Goal: Task Accomplishment & Management: Manage account settings

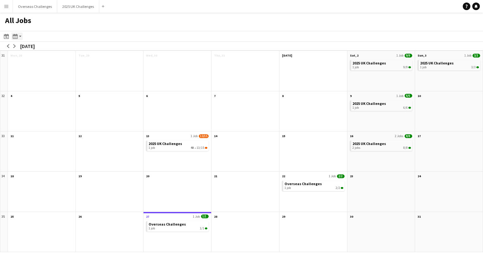
click at [16, 38] on icon "Month view / Day view" at bounding box center [15, 36] width 5 height 5
click at [36, 51] on link "Day view by Board" at bounding box center [34, 49] width 35 height 6
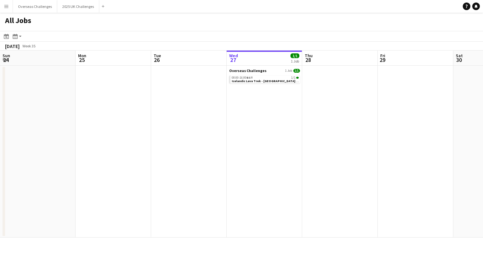
scroll to position [0, 151]
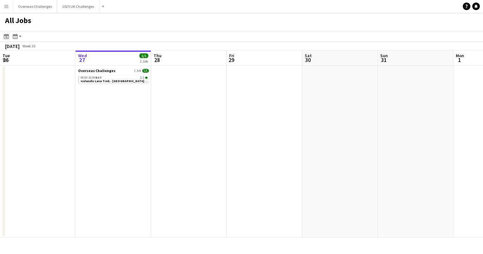
click at [8, 37] on icon "Date picker" at bounding box center [6, 36] width 5 height 5
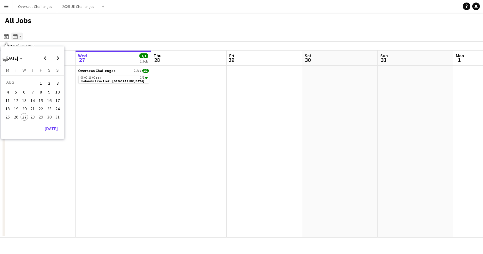
click at [19, 39] on app-action-btn "Month view / Day view" at bounding box center [16, 37] width 11 height 8
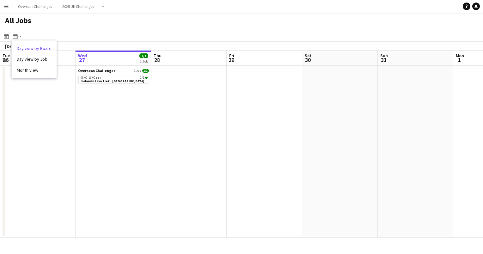
click at [24, 48] on link "Day view by Board" at bounding box center [34, 49] width 35 height 6
click at [21, 38] on app-action-btn "Month view / Day view" at bounding box center [16, 37] width 11 height 8
click at [34, 69] on link "Month view" at bounding box center [34, 70] width 35 height 6
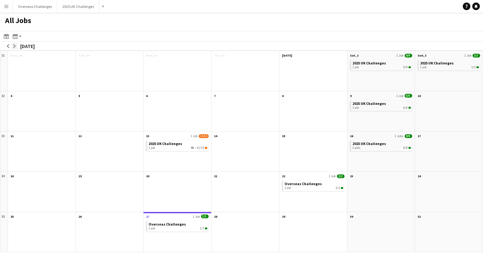
click at [15, 46] on app-icon "arrow-right" at bounding box center [15, 46] width 4 height 4
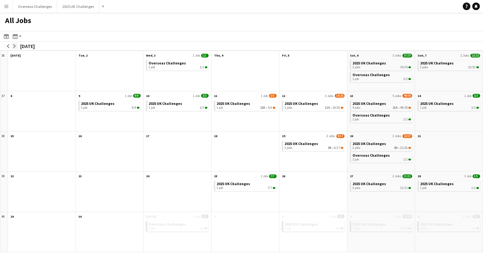
click at [15, 46] on app-icon "arrow-right" at bounding box center [15, 46] width 4 height 4
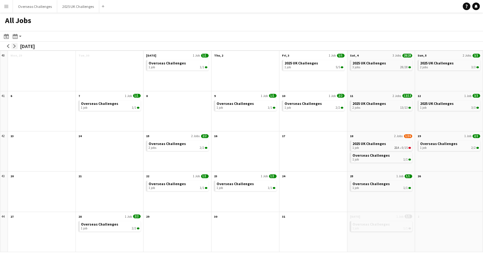
click at [15, 46] on app-icon "arrow-right" at bounding box center [15, 46] width 4 height 4
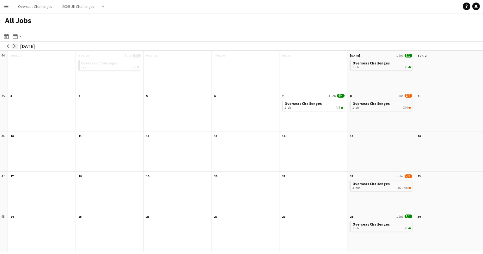
click at [15, 46] on app-icon "arrow-right" at bounding box center [15, 46] width 4 height 4
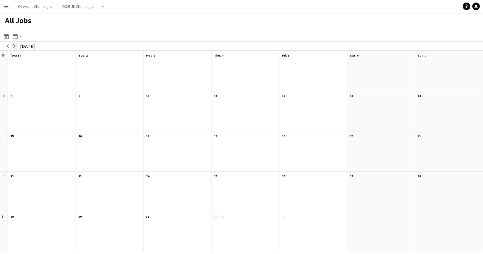
click at [15, 46] on app-icon "arrow-right" at bounding box center [15, 46] width 4 height 4
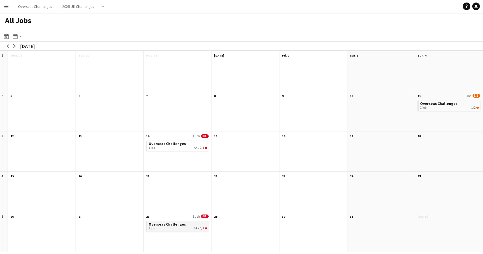
click at [163, 228] on div "1 job 2A • 0/1" at bounding box center [178, 229] width 59 height 4
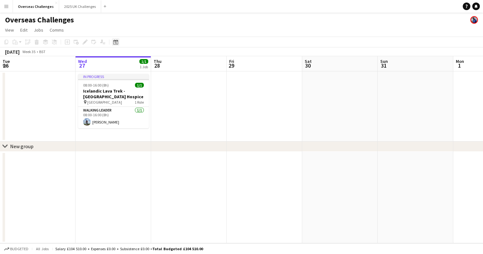
click at [119, 42] on div "Date picker" at bounding box center [116, 42] width 8 height 8
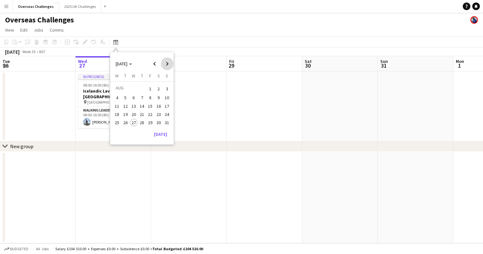
click at [165, 64] on span "Next month" at bounding box center [167, 64] width 13 height 13
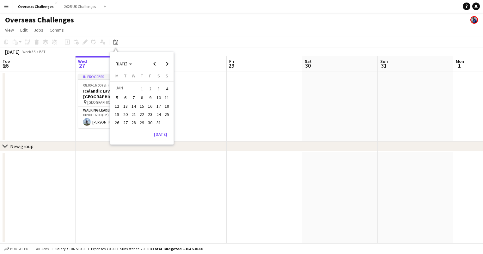
click at [133, 122] on span "28" at bounding box center [134, 123] width 8 height 8
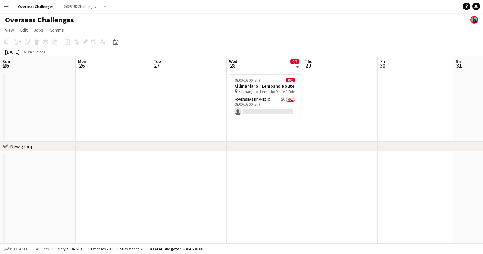
scroll to position [0, 218]
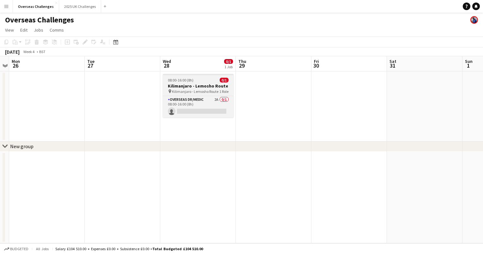
click at [180, 83] on app-job-card "08:00-16:00 (8h) 0/1 [GEOGRAPHIC_DATA] - Lemosho Route pin Kilimanjaro - Lemosh…" at bounding box center [198, 96] width 71 height 44
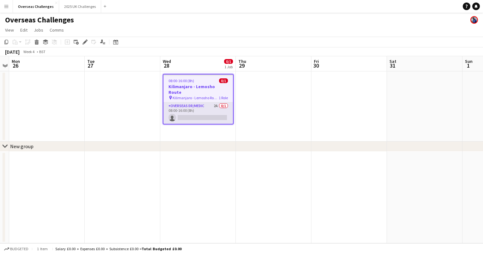
click at [194, 102] on app-card-role "Overseas Dr/Medic 2A 0/1 08:00-16:00 (8h) single-neutral-actions" at bounding box center [199, 113] width 70 height 22
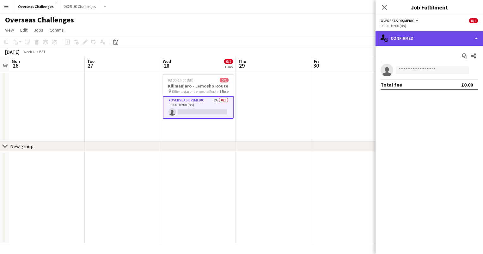
click at [406, 39] on div "single-neutral-actions-check-2 Confirmed" at bounding box center [430, 38] width 108 height 15
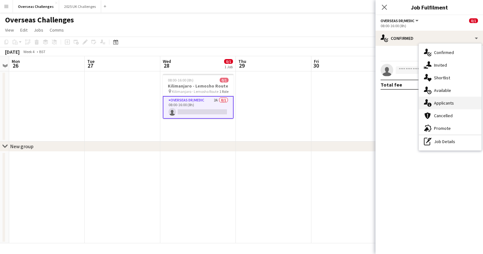
click at [434, 104] on div "single-neutral-actions-information Applicants" at bounding box center [450, 103] width 63 height 13
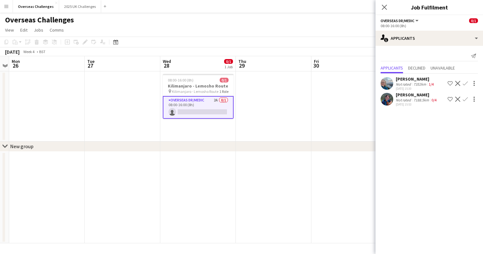
click at [411, 96] on div "[PERSON_NAME]" at bounding box center [417, 95] width 42 height 6
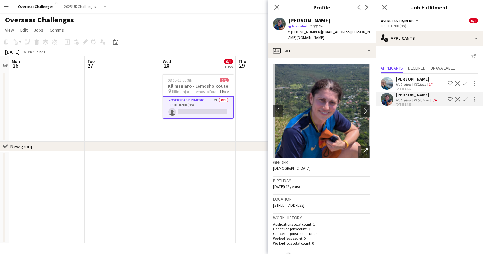
scroll to position [0, 0]
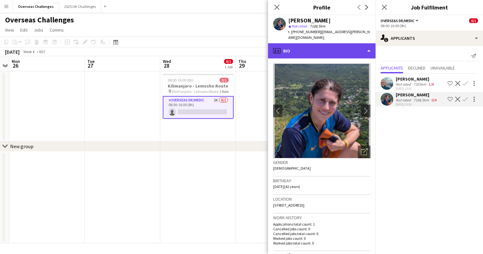
click at [328, 43] on div "profile Bio" at bounding box center [322, 50] width 108 height 15
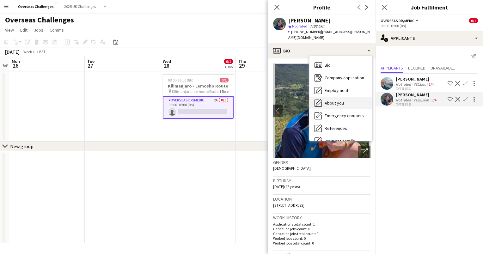
click at [333, 100] on span "About you" at bounding box center [334, 103] width 19 height 6
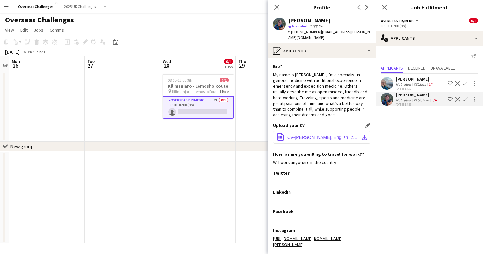
click at [319, 135] on span "CV-[PERSON_NAME], English_2025.pdf" at bounding box center [322, 137] width 71 height 5
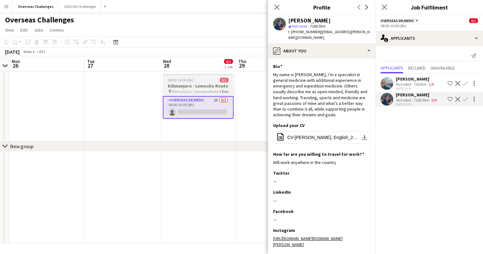
click at [208, 86] on h3 "Kilimanjaro - Lemosho Route" at bounding box center [198, 86] width 71 height 6
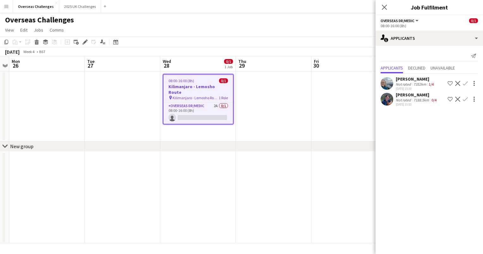
click at [208, 86] on h3 "Kilimanjaro - Lemosho Route" at bounding box center [199, 89] width 70 height 11
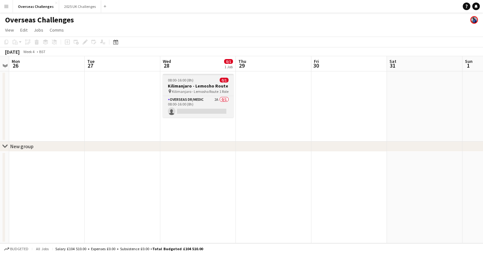
click at [208, 86] on h3 "Kilimanjaro - Lemosho Route" at bounding box center [198, 86] width 71 height 6
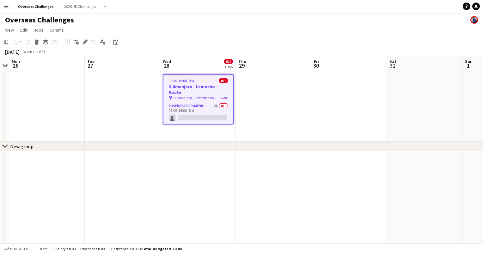
click at [208, 86] on h3 "Kilimanjaro - Lemosho Route" at bounding box center [199, 89] width 70 height 11
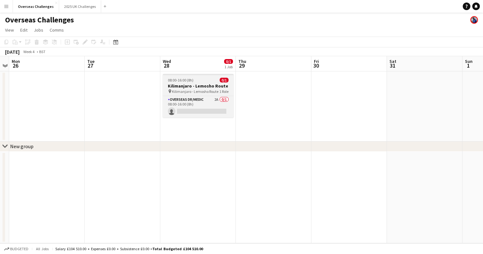
click at [208, 86] on h3 "Kilimanjaro - Lemosho Route" at bounding box center [198, 86] width 71 height 6
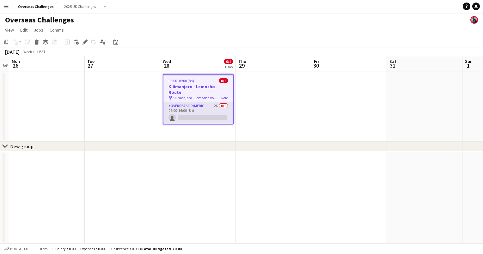
click at [208, 103] on app-card-role "Overseas Dr/Medic 2A 0/1 08:00-16:00 (8h) single-neutral-actions" at bounding box center [199, 113] width 70 height 22
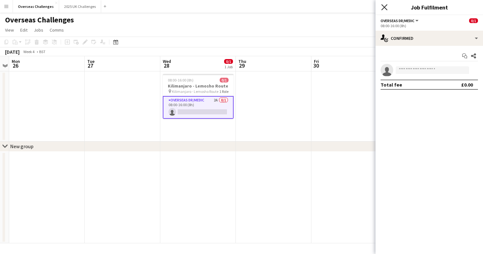
click at [386, 5] on icon at bounding box center [384, 7] width 6 height 6
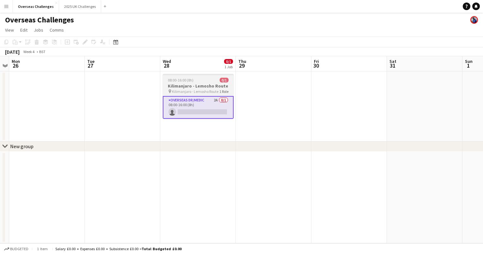
click at [215, 87] on h3 "Kilimanjaro - Lemosho Route" at bounding box center [198, 86] width 71 height 6
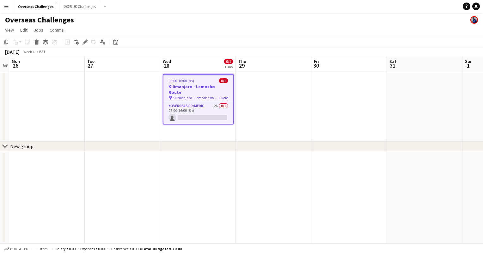
scroll to position [0, 217]
drag, startPoint x: 206, startPoint y: 83, endPoint x: 199, endPoint y: 84, distance: 7.0
click at [199, 84] on h3 "Kilimanjaro - Lemosho Route" at bounding box center [199, 89] width 70 height 11
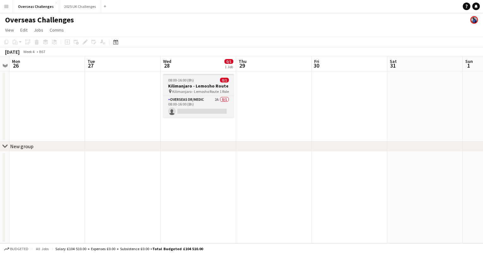
click at [199, 84] on h3 "Kilimanjaro - Lemosho Route" at bounding box center [198, 86] width 71 height 6
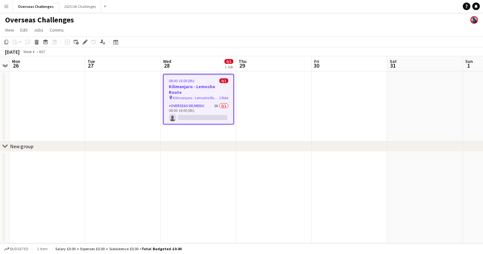
click at [52, 91] on app-date-cell at bounding box center [47, 106] width 76 height 70
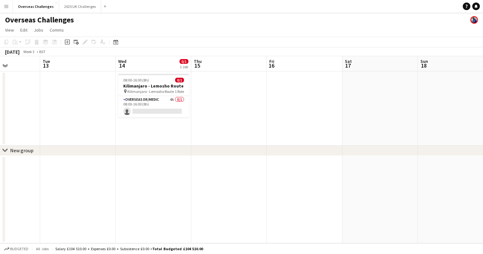
scroll to position [0, 163]
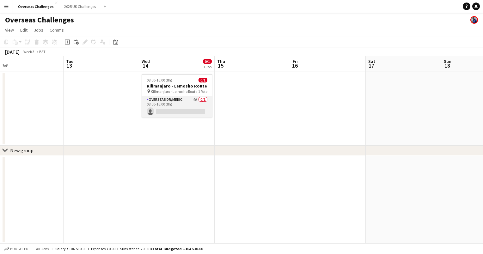
click at [166, 102] on app-card-role "Overseas Dr/Medic 4A 0/1 08:00-16:00 (8h) single-neutral-actions" at bounding box center [177, 107] width 71 height 22
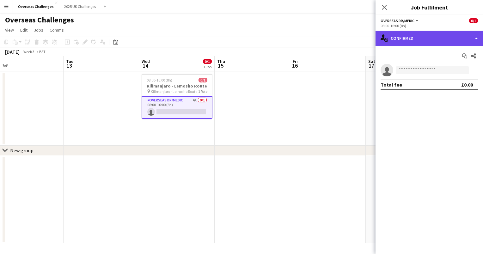
click at [391, 39] on div "single-neutral-actions-check-2 Confirmed" at bounding box center [430, 38] width 108 height 15
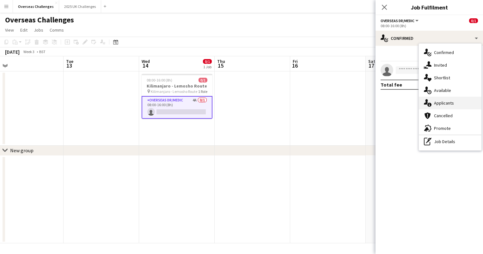
click at [438, 105] on div "single-neutral-actions-information Applicants" at bounding box center [450, 103] width 63 height 13
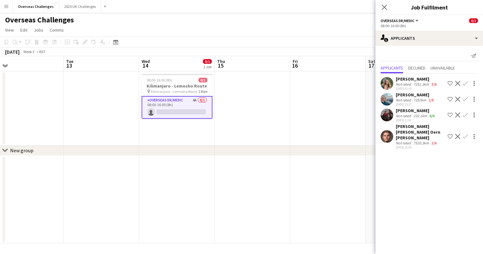
click at [411, 113] on div "[PERSON_NAME]" at bounding box center [416, 111] width 40 height 6
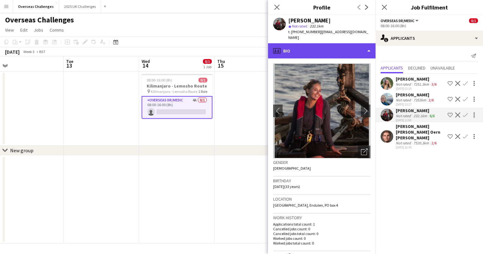
click at [314, 43] on div "profile Bio" at bounding box center [322, 50] width 108 height 15
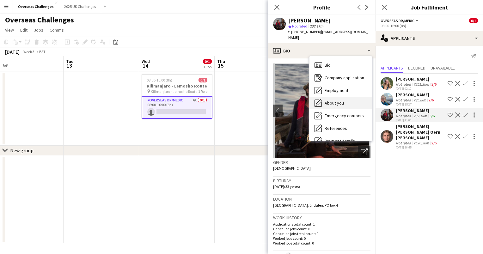
click at [338, 100] on span "About you" at bounding box center [334, 103] width 19 height 6
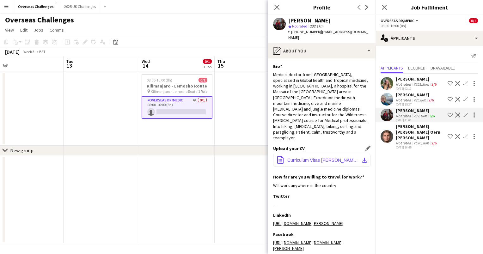
click at [316, 154] on button "office-file-sheet Curriculum Vitae Maran [PERSON_NAME].pdf download-bottom" at bounding box center [321, 160] width 97 height 13
click at [189, 132] on app-date-cell "08:00-16:00 (8h) 0/1 [GEOGRAPHIC_DATA] - Lemosho Route pin Kilimanjaro - Lemosh…" at bounding box center [177, 108] width 76 height 74
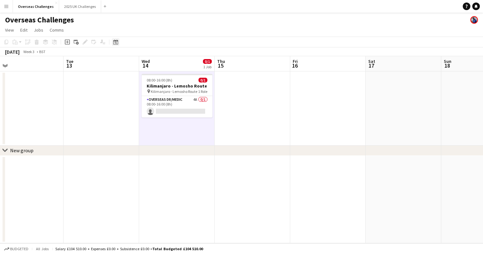
click at [113, 43] on icon "Date picker" at bounding box center [115, 42] width 5 height 5
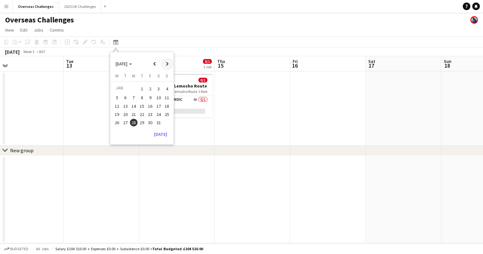
click at [167, 64] on span "Next month" at bounding box center [167, 64] width 13 height 13
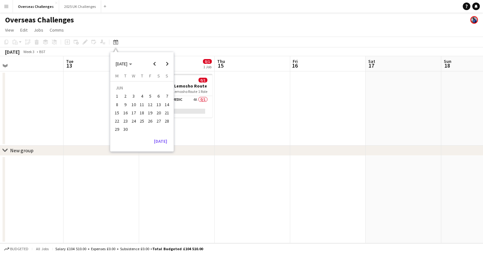
click at [130, 105] on span "10" at bounding box center [134, 105] width 8 height 8
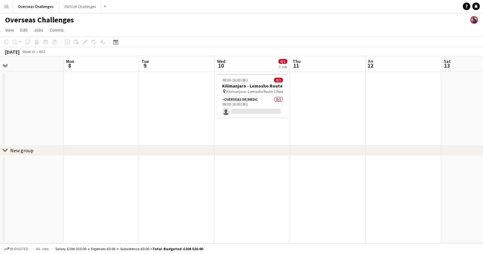
scroll to position [0, 218]
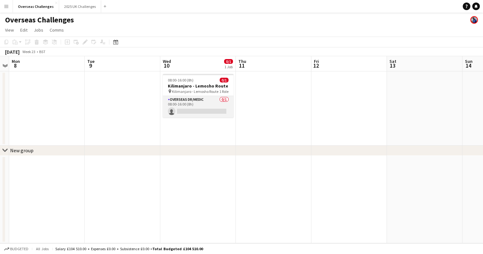
click at [188, 102] on app-card-role "Overseas Dr/Medic 0/1 08:00-16:00 (8h) single-neutral-actions" at bounding box center [198, 107] width 71 height 22
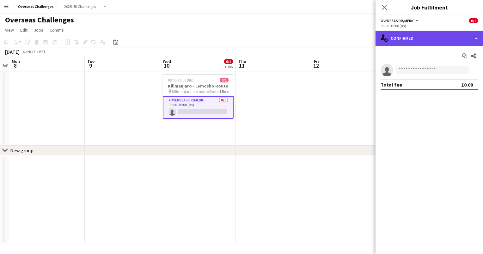
click at [392, 43] on div "single-neutral-actions-check-2 Confirmed" at bounding box center [430, 38] width 108 height 15
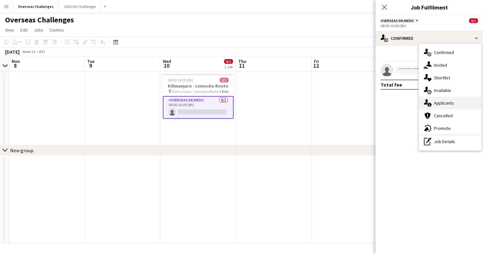
click at [437, 101] on div "single-neutral-actions-information Applicants" at bounding box center [450, 103] width 63 height 13
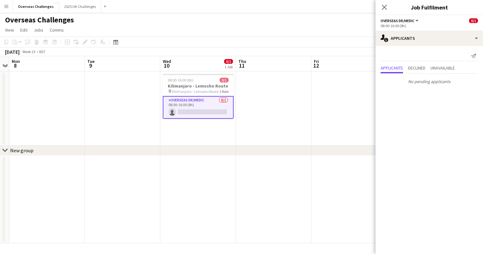
click at [343, 89] on app-date-cell at bounding box center [350, 108] width 76 height 74
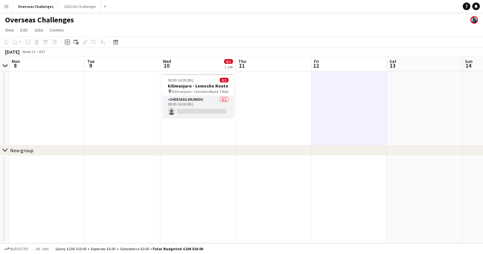
click at [202, 102] on app-card-role "Overseas Dr/Medic 0/1 08:00-16:00 (8h) single-neutral-actions" at bounding box center [198, 107] width 71 height 22
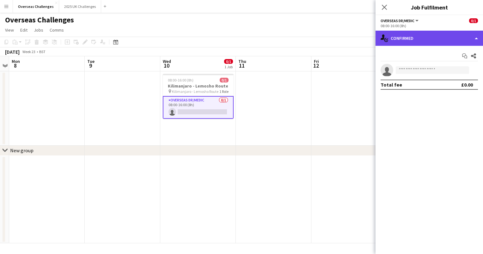
click at [407, 40] on div "single-neutral-actions-check-2 Confirmed" at bounding box center [430, 38] width 108 height 15
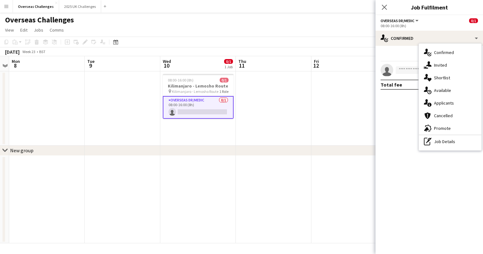
click at [405, 24] on div "08:00-16:00 (8h)" at bounding box center [429, 25] width 97 height 5
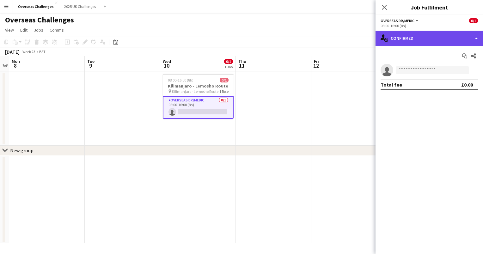
click at [421, 40] on div "single-neutral-actions-check-2 Confirmed" at bounding box center [430, 38] width 108 height 15
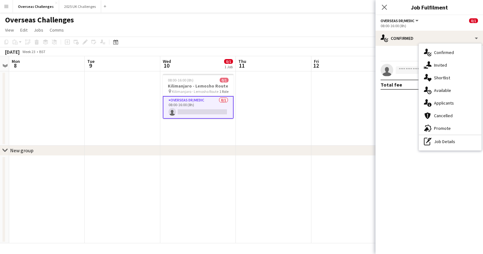
click at [412, 19] on span "Overseas Dr/Medic" at bounding box center [398, 20] width 34 height 5
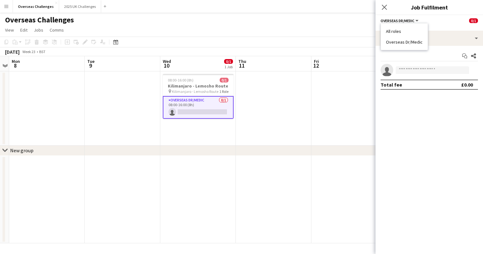
click at [412, 39] on ul "All roles Overseas Dr/Medic" at bounding box center [404, 36] width 37 height 16
click at [413, 42] on li "Overseas Dr/Medic" at bounding box center [404, 42] width 37 height 6
click at [411, 20] on span "Overseas Dr/Medic" at bounding box center [398, 20] width 34 height 5
click at [410, 31] on li "All roles" at bounding box center [404, 31] width 37 height 6
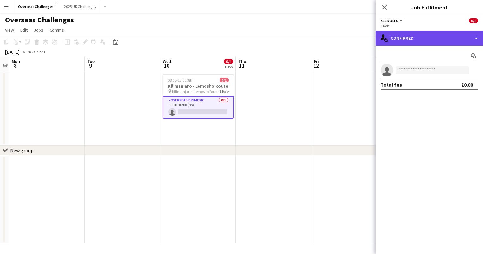
click at [409, 39] on div "single-neutral-actions-check-2 Confirmed" at bounding box center [430, 38] width 108 height 15
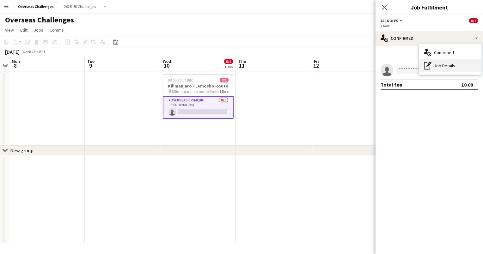
click at [441, 65] on div "pen-write Job Details" at bounding box center [450, 65] width 63 height 13
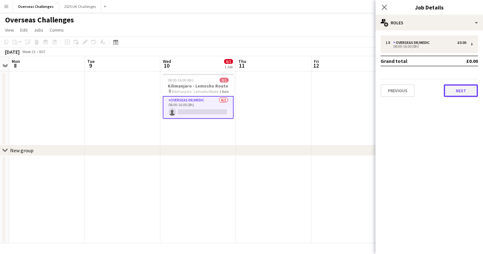
click at [459, 94] on button "Next" at bounding box center [461, 90] width 34 height 13
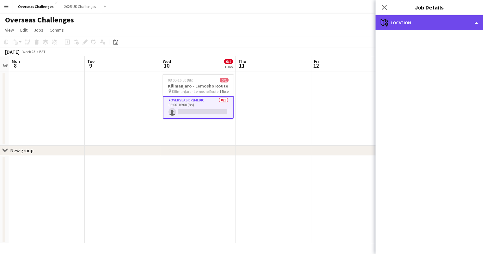
click at [430, 22] on div "maps-pin-1 Location" at bounding box center [430, 22] width 108 height 15
click at [473, 23] on div "maps-pin-1 Location" at bounding box center [430, 22] width 108 height 15
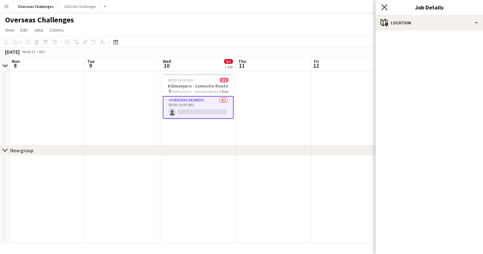
click at [384, 8] on icon at bounding box center [384, 7] width 6 height 6
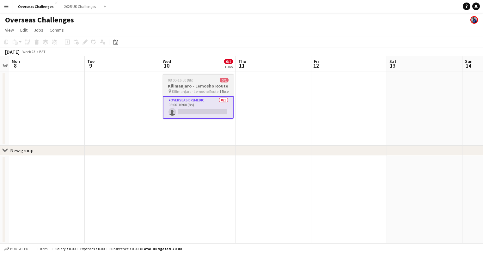
click at [196, 88] on h3 "Kilimanjaro - Lemosho Route" at bounding box center [198, 86] width 71 height 6
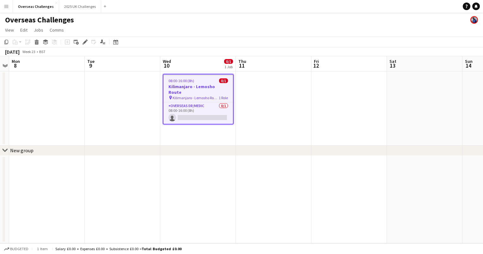
click at [196, 88] on h3 "Kilimanjaro - Lemosho Route" at bounding box center [199, 89] width 70 height 11
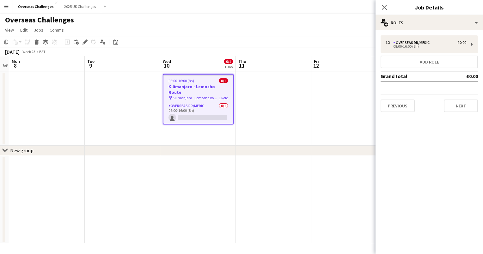
click at [196, 88] on h3 "Kilimanjaro - Lemosho Route" at bounding box center [199, 89] width 70 height 11
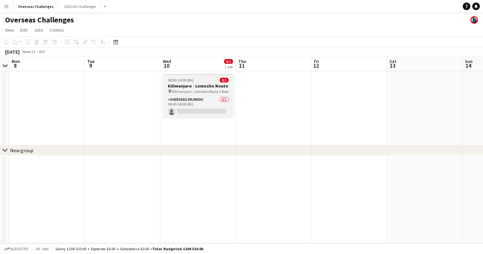
click at [196, 88] on h3 "Kilimanjaro - Lemosho Route" at bounding box center [198, 86] width 71 height 6
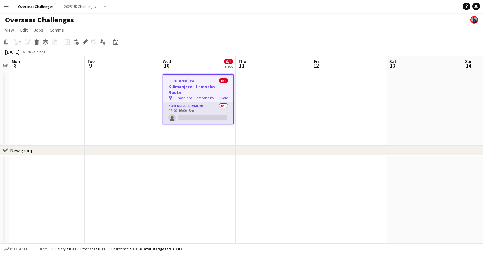
click at [208, 102] on app-card-role "Overseas Dr/Medic 0/1 08:00-16:00 (8h) single-neutral-actions" at bounding box center [199, 113] width 70 height 22
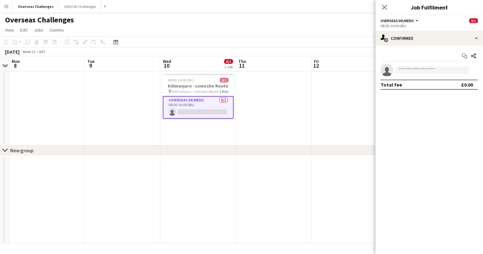
click at [416, 20] on button "Overseas Dr/Medic" at bounding box center [400, 20] width 39 height 5
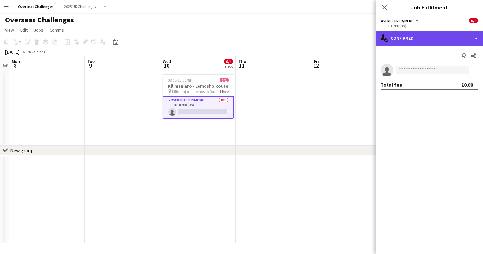
click at [420, 37] on div "single-neutral-actions-check-2 Confirmed" at bounding box center [430, 38] width 108 height 15
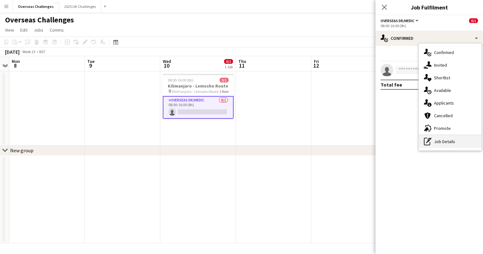
click at [447, 140] on div "pen-write Job Details" at bounding box center [450, 141] width 63 height 13
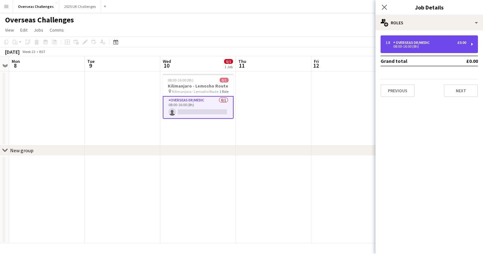
click at [469, 45] on div "1 x Overseas Dr/Medic £0.00 08:00-16:00 (8h)" at bounding box center [429, 44] width 97 height 18
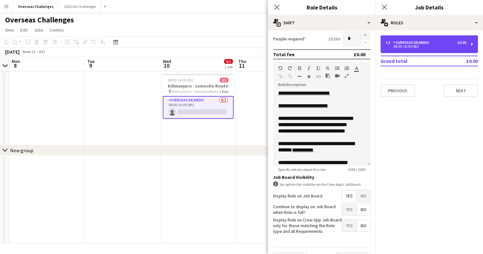
scroll to position [172, 0]
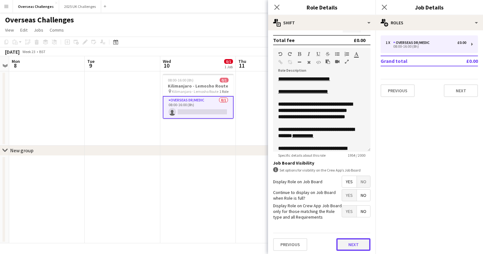
click at [350, 245] on button "Next" at bounding box center [353, 244] width 34 height 13
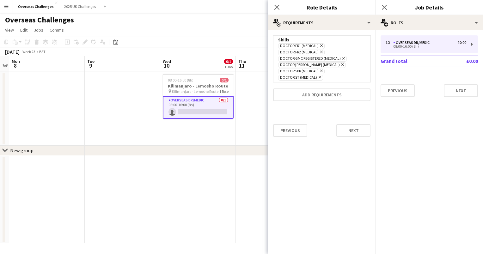
scroll to position [0, 0]
click at [250, 185] on app-date-cell at bounding box center [274, 200] width 76 height 88
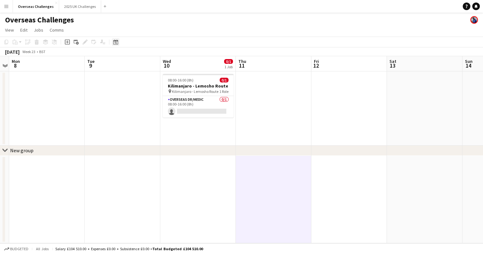
click at [118, 43] on icon at bounding box center [115, 42] width 5 height 5
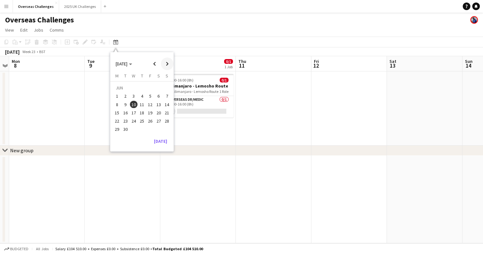
click at [170, 62] on span "Next month" at bounding box center [167, 64] width 13 height 13
click at [137, 95] on span "7" at bounding box center [134, 98] width 8 height 8
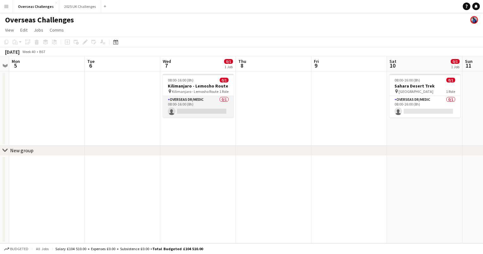
click at [188, 105] on app-card-role "Overseas Dr/Medic 0/1 08:00-16:00 (8h) single-neutral-actions" at bounding box center [198, 107] width 71 height 22
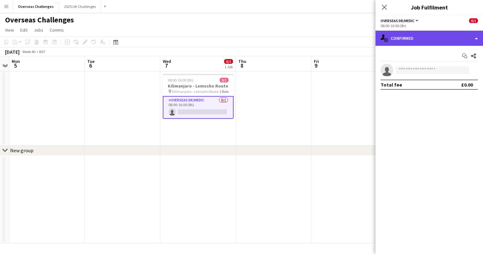
click at [419, 41] on div "single-neutral-actions-check-2 Confirmed" at bounding box center [430, 38] width 108 height 15
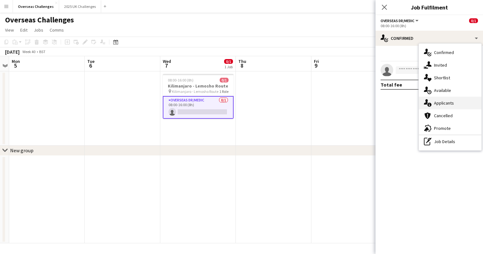
click at [433, 104] on div "single-neutral-actions-information Applicants" at bounding box center [450, 103] width 63 height 13
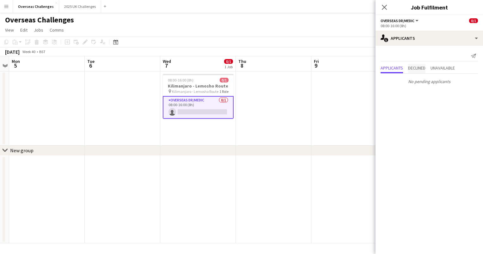
click at [421, 68] on span "Declined" at bounding box center [416, 68] width 17 height 4
click at [445, 53] on span "Unavailable" at bounding box center [443, 55] width 24 height 4
click at [352, 103] on app-date-cell at bounding box center [350, 108] width 76 height 74
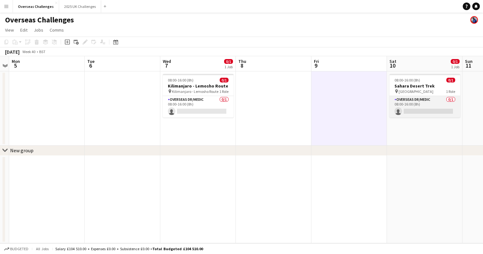
click at [416, 99] on app-card-role "Overseas Dr/Medic 0/1 08:00-16:00 (8h) single-neutral-actions" at bounding box center [425, 107] width 71 height 22
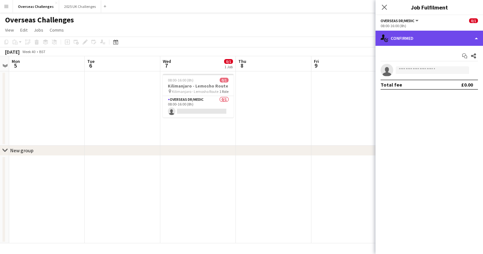
click at [426, 33] on div "single-neutral-actions-check-2 Confirmed" at bounding box center [430, 38] width 108 height 15
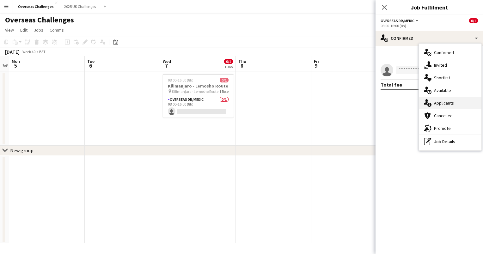
click at [430, 102] on icon "single-neutral-actions-information" at bounding box center [428, 103] width 8 height 8
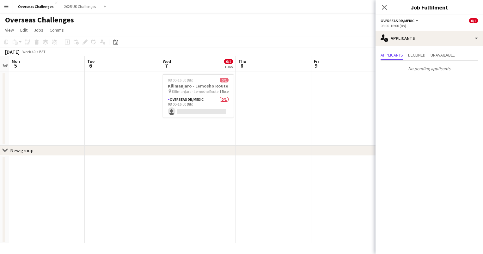
click at [336, 119] on app-date-cell at bounding box center [350, 108] width 76 height 74
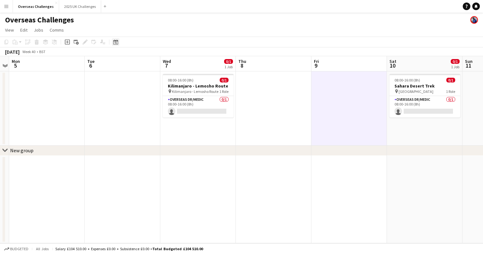
click at [117, 43] on icon "Date picker" at bounding box center [115, 42] width 5 height 5
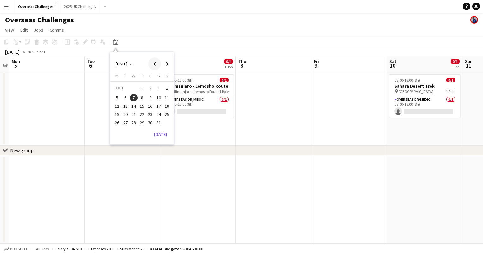
click at [153, 65] on span "Previous month" at bounding box center [154, 64] width 13 height 13
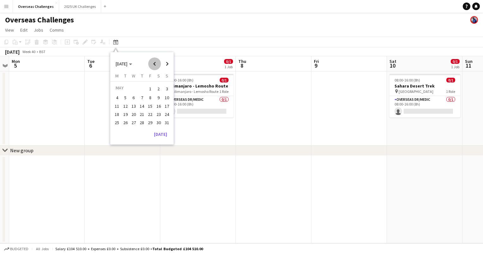
click at [153, 65] on span "Previous month" at bounding box center [154, 64] width 13 height 13
click at [136, 115] on span "18" at bounding box center [134, 115] width 8 height 8
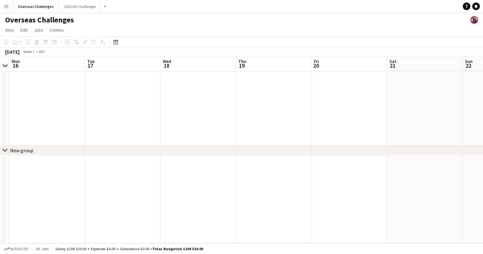
click at [144, 113] on app-date-cell at bounding box center [123, 108] width 76 height 74
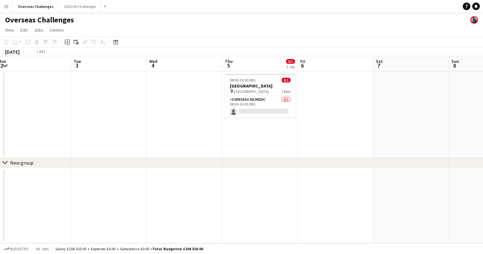
scroll to position [0, 235]
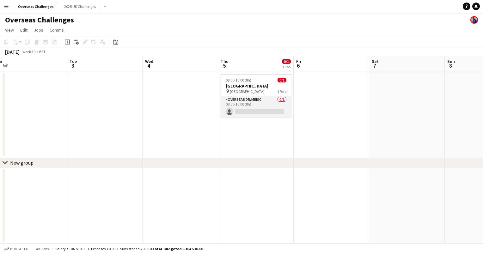
click at [248, 104] on app-card-role "Overseas Dr/Medic 0/1 08:00-16:00 (8h) single-neutral-actions" at bounding box center [256, 107] width 71 height 22
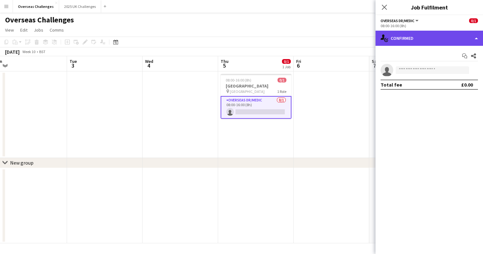
click at [415, 42] on div "single-neutral-actions-check-2 Confirmed" at bounding box center [430, 38] width 108 height 15
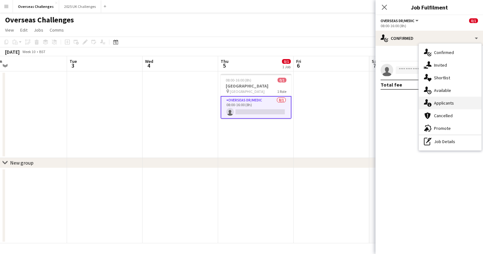
click at [434, 103] on div "single-neutral-actions-information Applicants" at bounding box center [450, 103] width 63 height 13
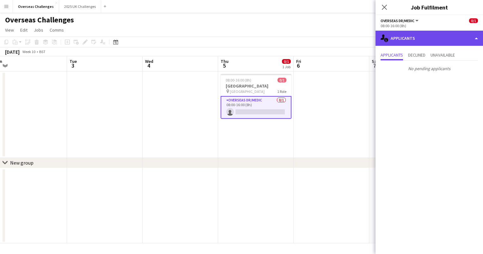
click at [412, 39] on div "single-neutral-actions-information Applicants" at bounding box center [430, 38] width 108 height 15
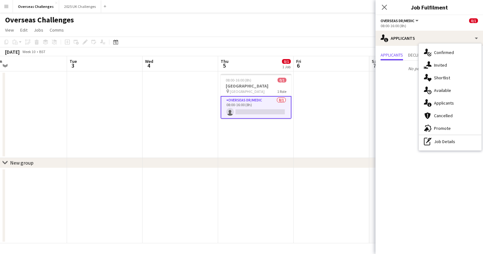
click at [340, 123] on app-date-cell at bounding box center [332, 114] width 76 height 87
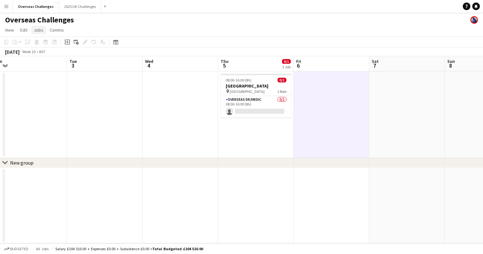
click at [38, 32] on span "Jobs" at bounding box center [38, 30] width 9 height 6
click at [55, 32] on span "Comms" at bounding box center [57, 30] width 14 height 6
click at [113, 40] on icon "Date picker" at bounding box center [115, 42] width 5 height 5
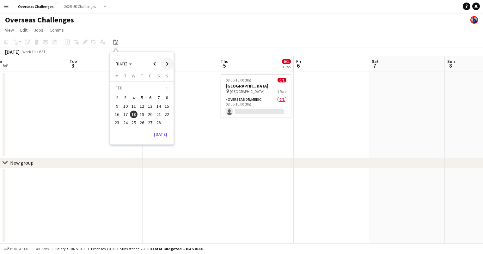
click at [168, 63] on span "Next month" at bounding box center [167, 64] width 13 height 13
click at [136, 107] on span "10" at bounding box center [134, 105] width 8 height 8
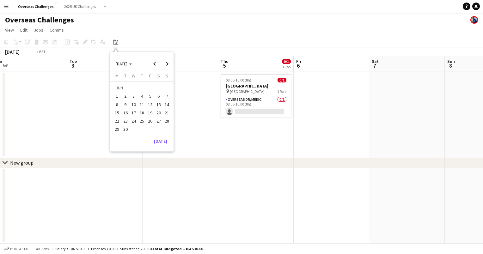
scroll to position [0, 218]
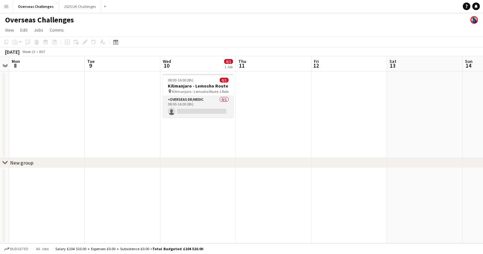
click at [189, 106] on app-card-role "Overseas Dr/Medic 0/1 08:00-16:00 (8h) single-neutral-actions" at bounding box center [198, 107] width 71 height 22
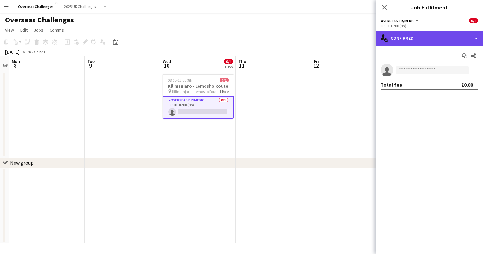
click at [444, 32] on div "single-neutral-actions-check-2 Confirmed" at bounding box center [430, 38] width 108 height 15
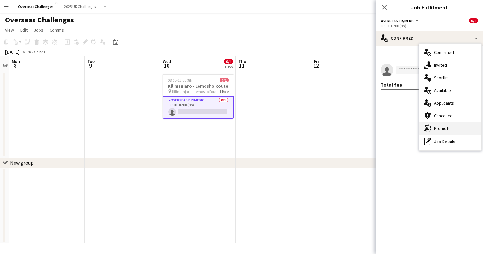
click at [449, 129] on div "advertising-megaphone Promote" at bounding box center [450, 128] width 63 height 13
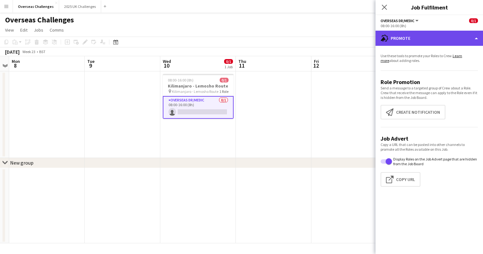
click at [467, 45] on div "advertising-megaphone Promote" at bounding box center [430, 38] width 108 height 15
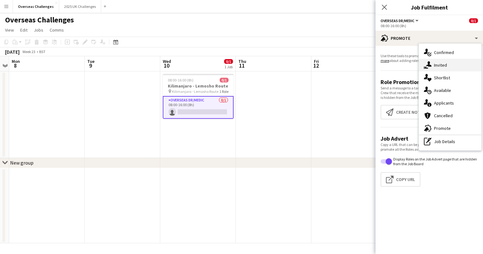
click at [466, 62] on div "single-neutral-actions-share-1 Invited" at bounding box center [450, 65] width 63 height 13
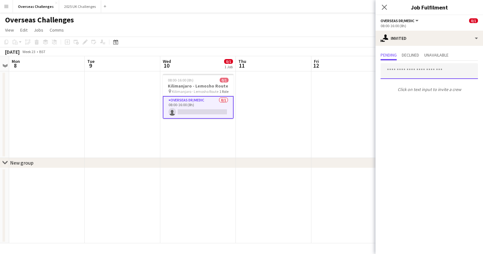
click at [415, 74] on input "text" at bounding box center [429, 71] width 97 height 16
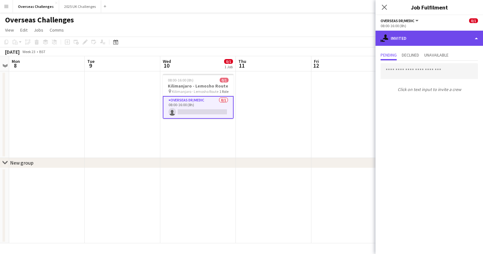
click at [400, 37] on div "single-neutral-actions-share-1 Invited" at bounding box center [430, 38] width 108 height 15
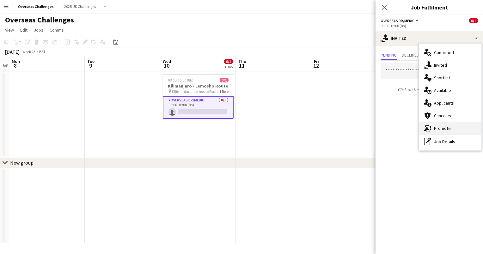
click at [438, 129] on div "advertising-megaphone Promote" at bounding box center [450, 128] width 63 height 13
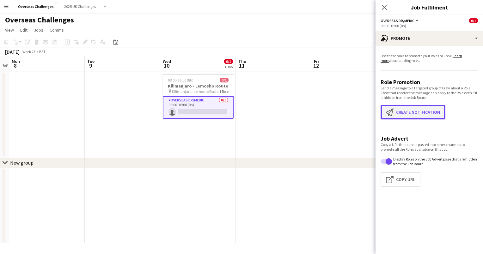
click at [420, 111] on button "Create notification Create notification" at bounding box center [413, 112] width 65 height 15
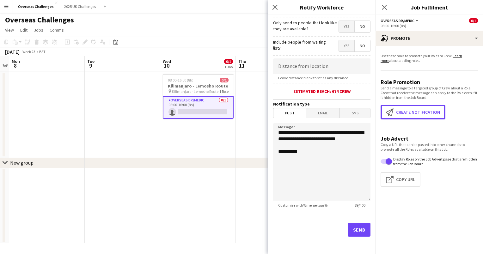
scroll to position [62, 0]
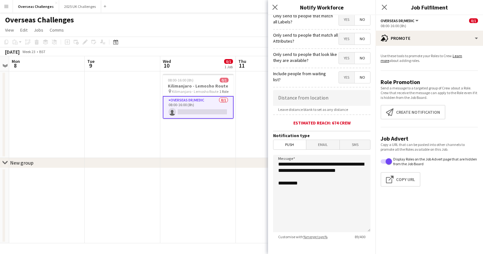
click at [316, 148] on span "Email" at bounding box center [323, 144] width 34 height 9
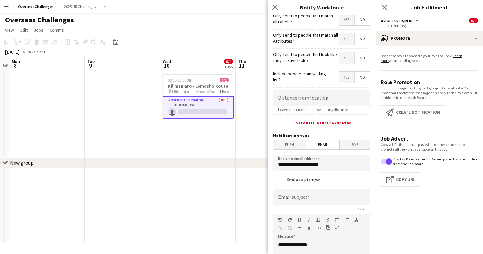
click at [256, 144] on app-date-cell at bounding box center [274, 114] width 76 height 87
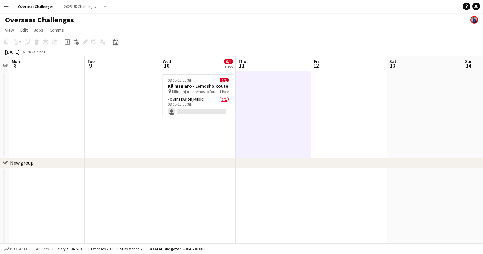
click at [117, 45] on div "Date picker" at bounding box center [116, 42] width 8 height 8
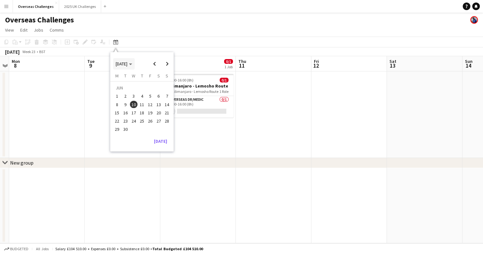
click at [126, 62] on span "[DATE]" at bounding box center [122, 64] width 12 height 6
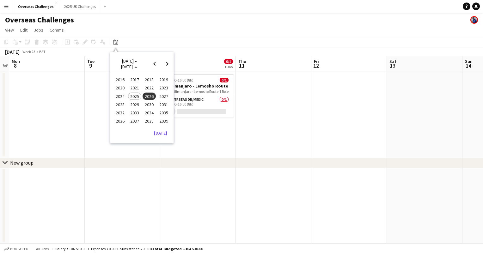
click at [149, 96] on span "2026" at bounding box center [149, 97] width 13 height 8
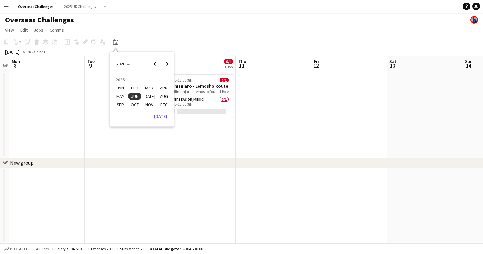
click at [120, 88] on span "JAN" at bounding box center [120, 88] width 13 height 8
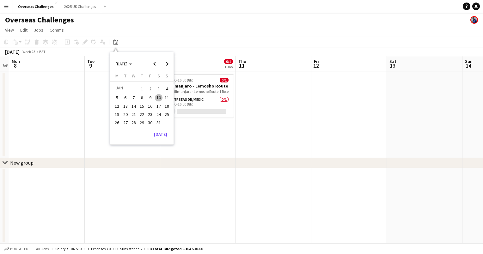
click at [132, 121] on span "28" at bounding box center [134, 123] width 8 height 8
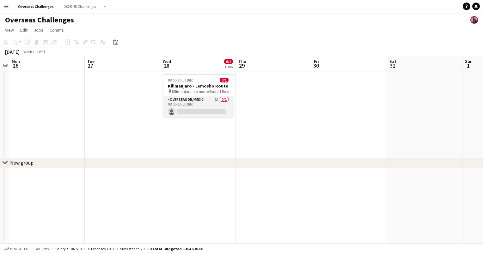
click at [192, 98] on app-card-role "Overseas Dr/Medic 2A 0/1 08:00-16:00 (8h) single-neutral-actions" at bounding box center [198, 107] width 71 height 22
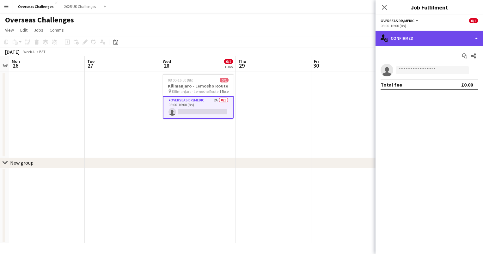
click at [410, 35] on div "single-neutral-actions-check-2 Confirmed" at bounding box center [430, 38] width 108 height 15
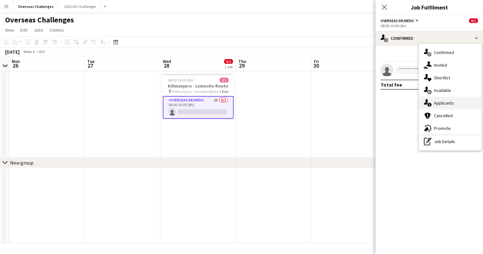
click at [434, 102] on div "single-neutral-actions-information Applicants" at bounding box center [450, 103] width 63 height 13
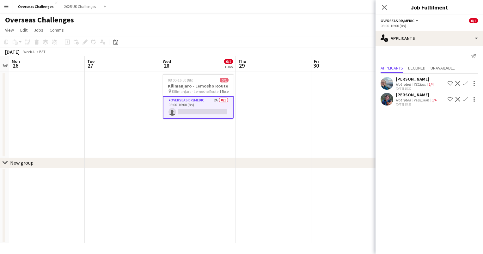
click at [129, 102] on app-date-cell at bounding box center [123, 114] width 76 height 87
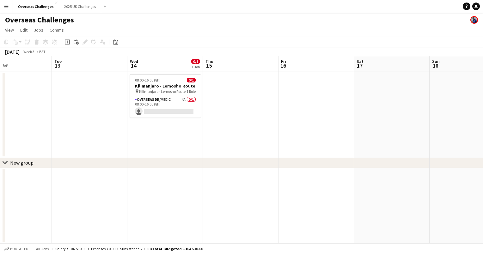
scroll to position [0, 164]
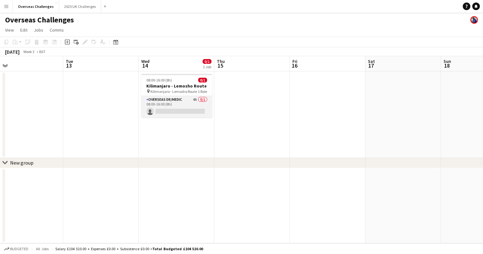
click at [187, 100] on app-card-role "Overseas Dr/Medic 4A 0/1 08:00-16:00 (8h) single-neutral-actions" at bounding box center [176, 107] width 71 height 22
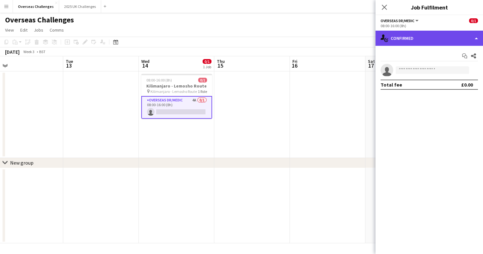
click at [402, 36] on div "single-neutral-actions-check-2 Confirmed" at bounding box center [430, 38] width 108 height 15
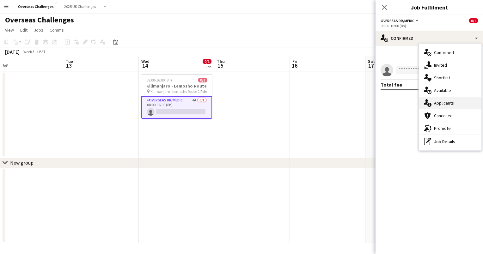
click at [445, 106] on div "single-neutral-actions-information Applicants" at bounding box center [450, 103] width 63 height 13
